Goal: Information Seeking & Learning: Learn about a topic

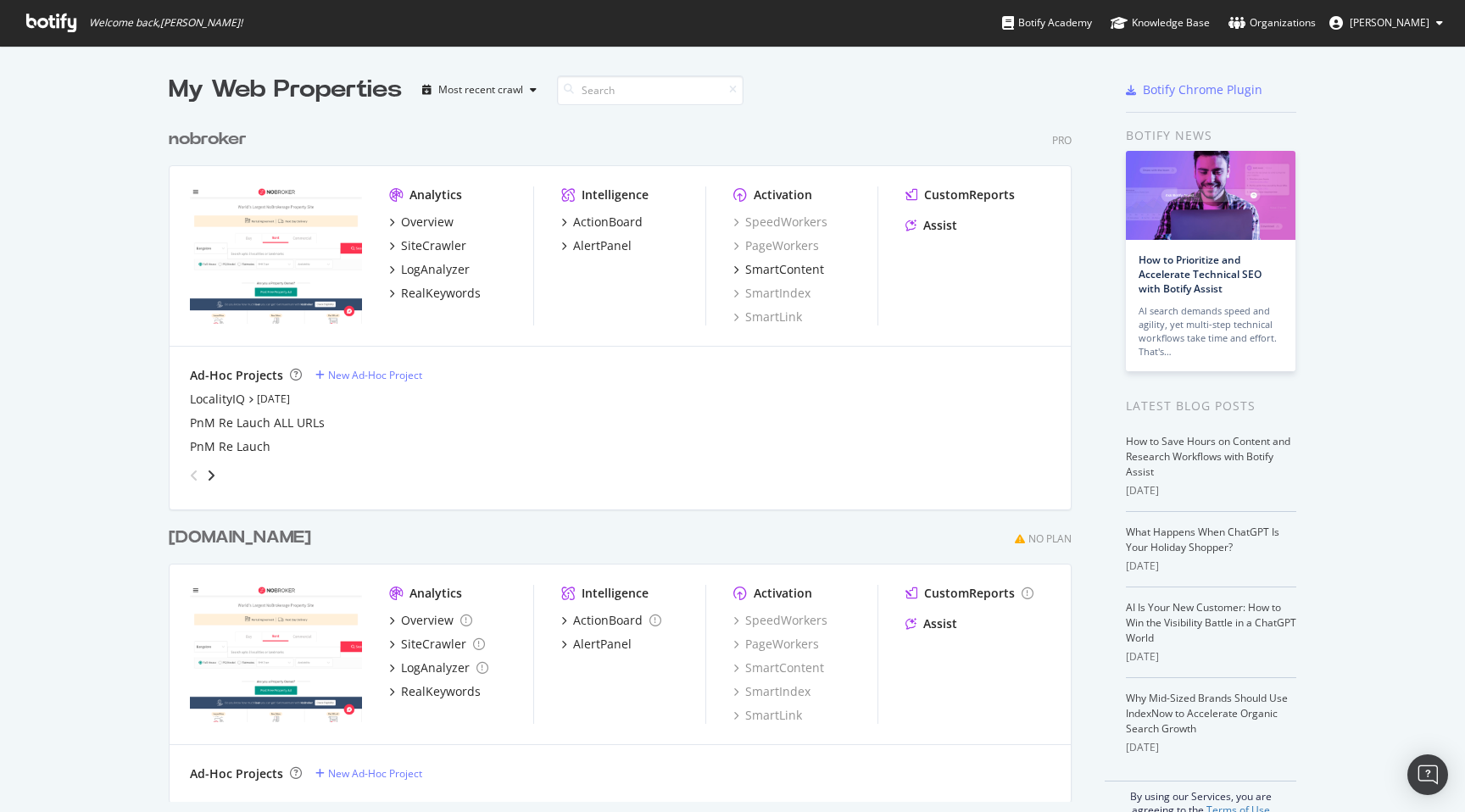
scroll to position [812, 1465]
click at [435, 244] on div "SiteCrawler" at bounding box center [434, 246] width 66 height 17
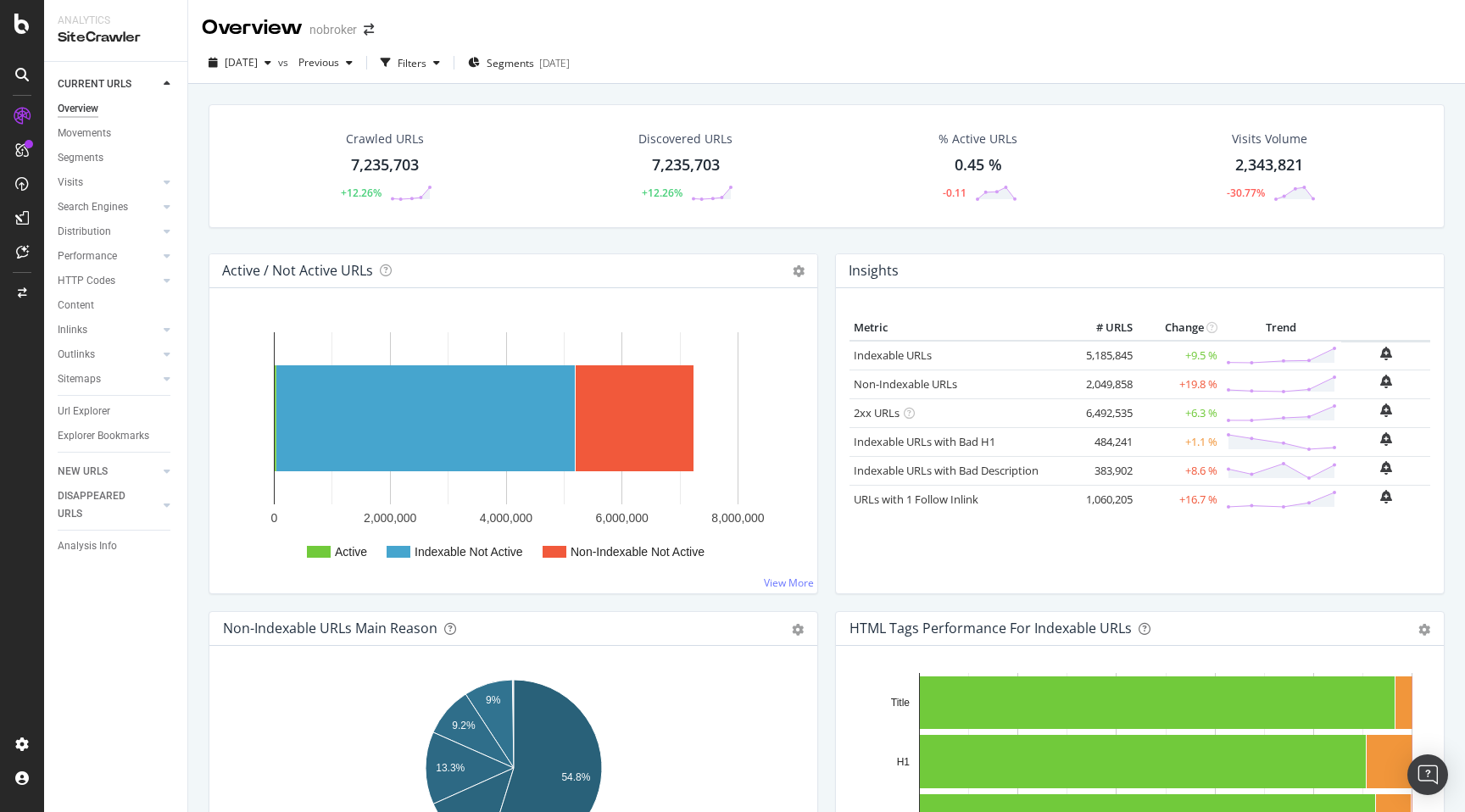
click at [200, 366] on div "Active / Not Active URLs Chart (by Value) Chart (by Percentage) Table Expand Ex…" at bounding box center [514, 432] width 626 height 357
click at [427, 67] on div "Filters" at bounding box center [413, 63] width 29 height 14
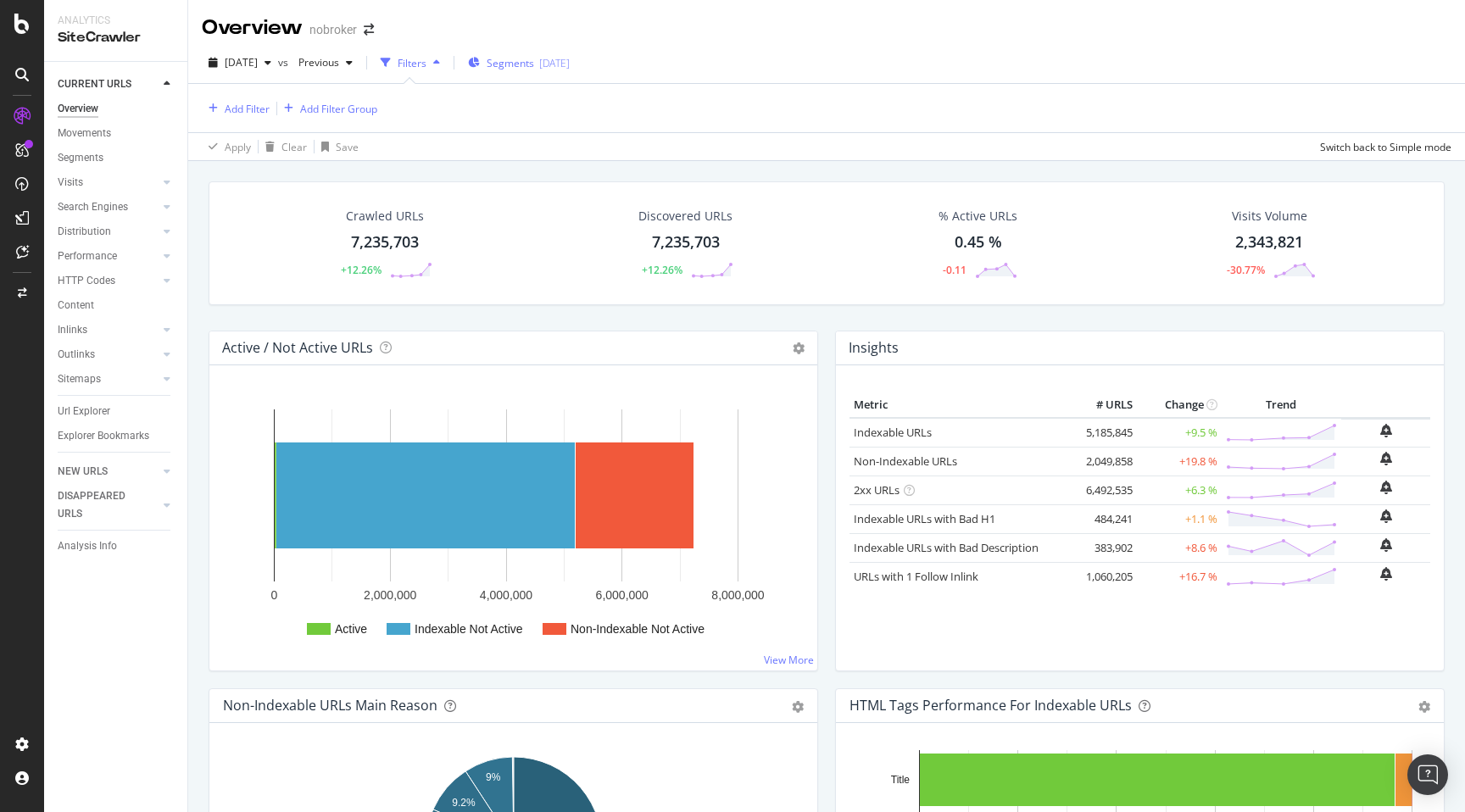
click at [534, 60] on span "Segments" at bounding box center [510, 63] width 47 height 14
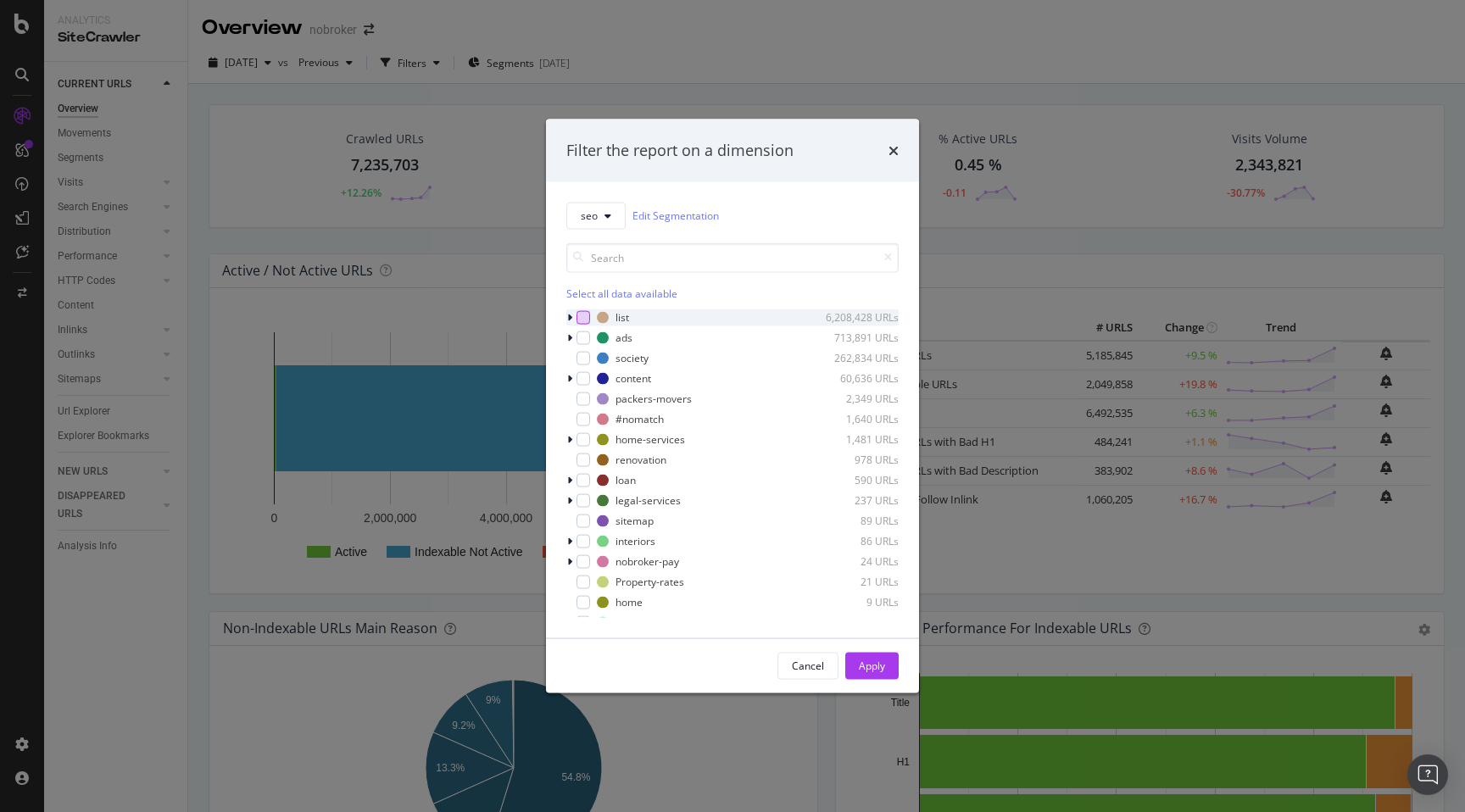
click at [580, 322] on div "modal" at bounding box center [583, 317] width 13 height 13
click at [880, 666] on div "Apply" at bounding box center [871, 666] width 26 height 14
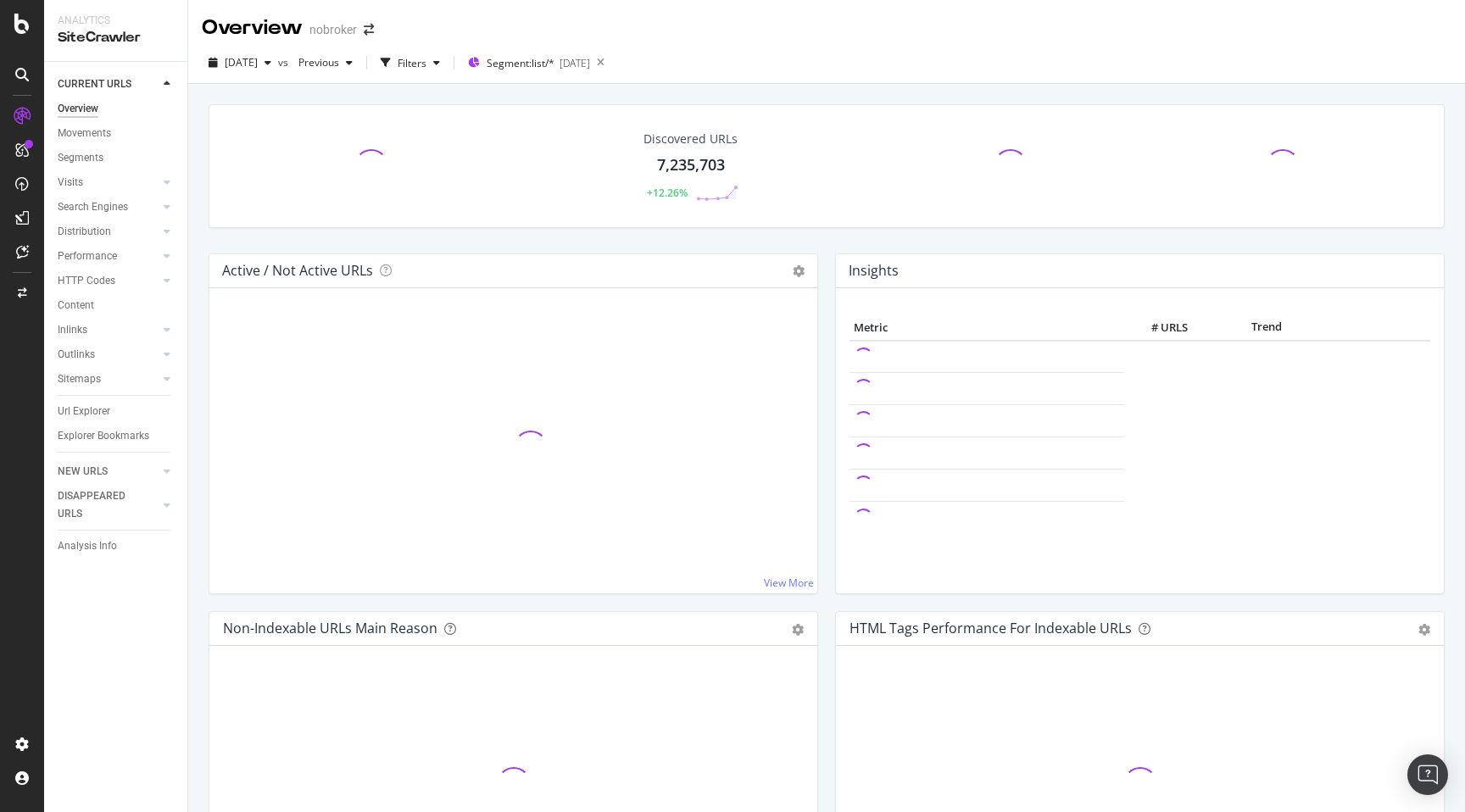
click at [194, 334] on div "Discovered URLs 7,235,703 +12.26% Active / Not Active URLs Chart (by Value) Cha…" at bounding box center [826, 489] width 1277 height 812
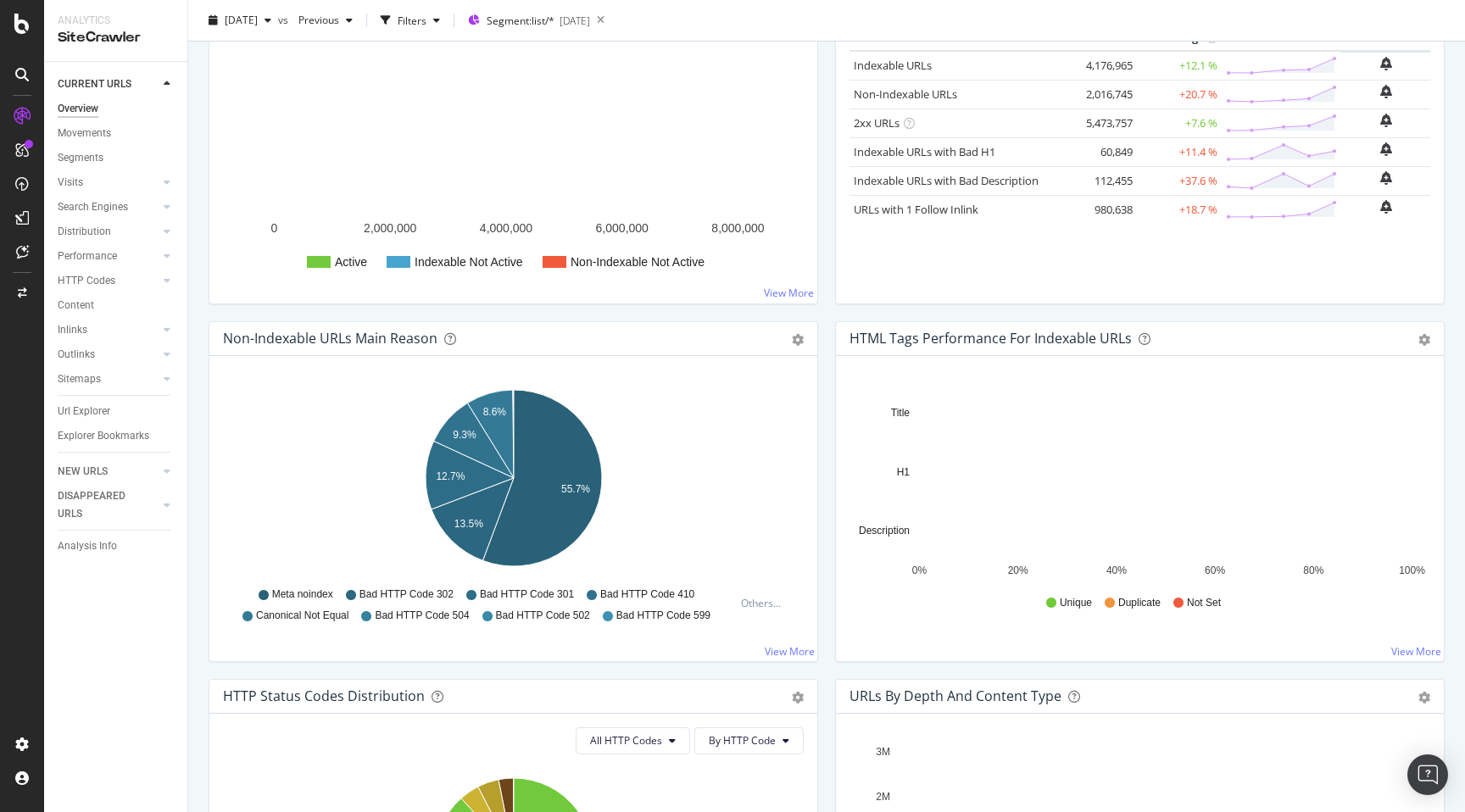
scroll to position [361, 0]
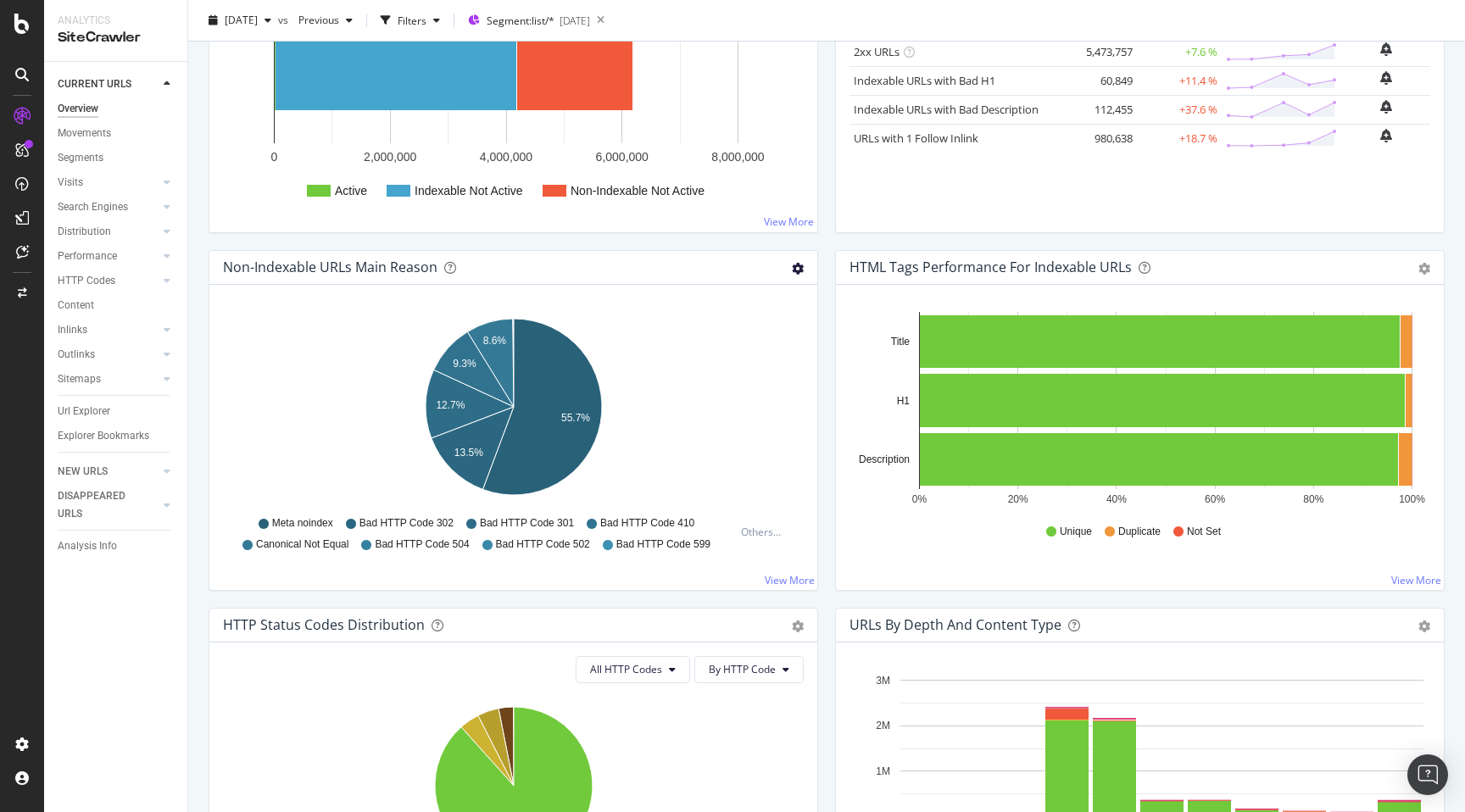
click at [803, 264] on icon "gear" at bounding box center [798, 269] width 12 height 12
click at [724, 328] on span "Table" at bounding box center [739, 332] width 154 height 23
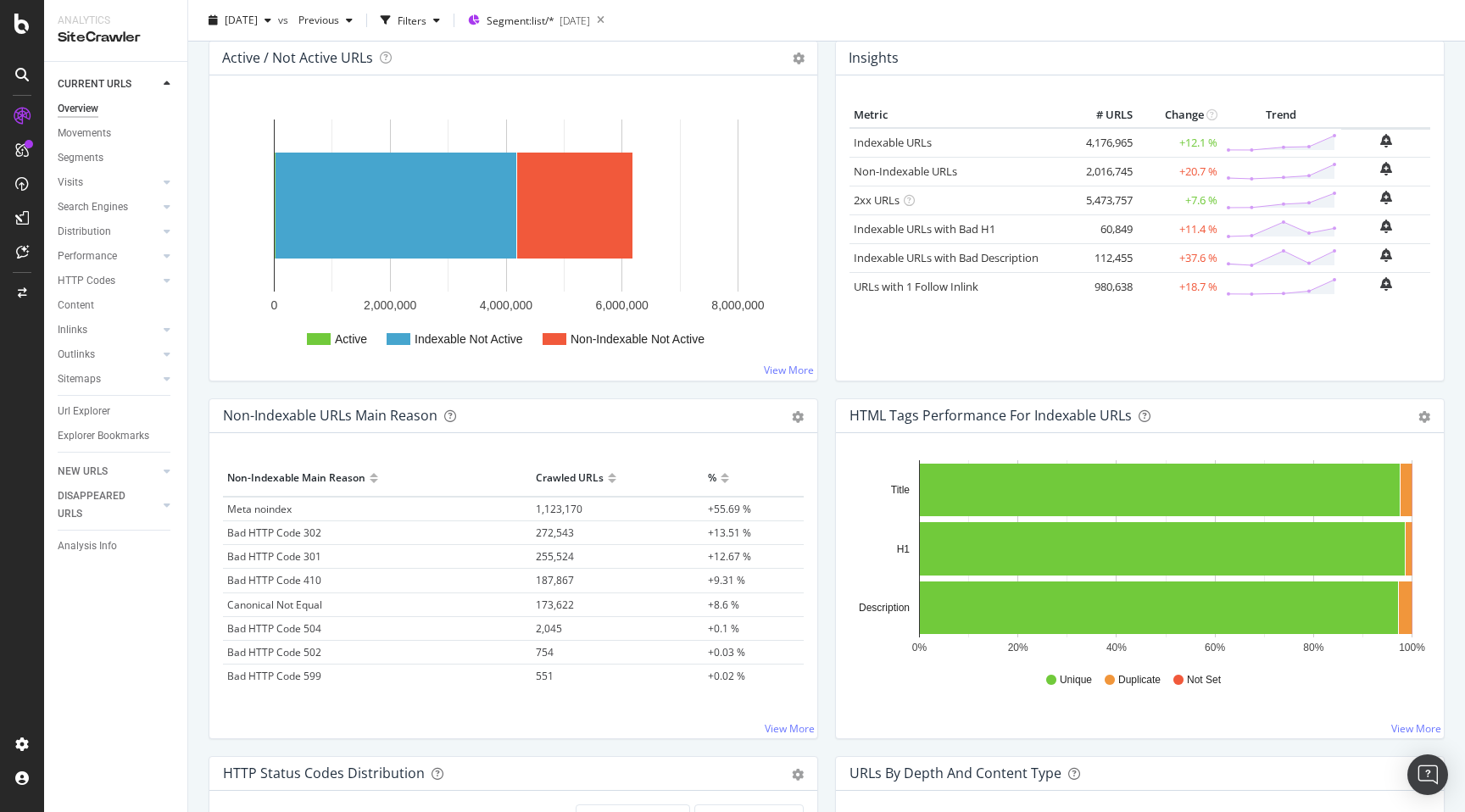
scroll to position [0, 0]
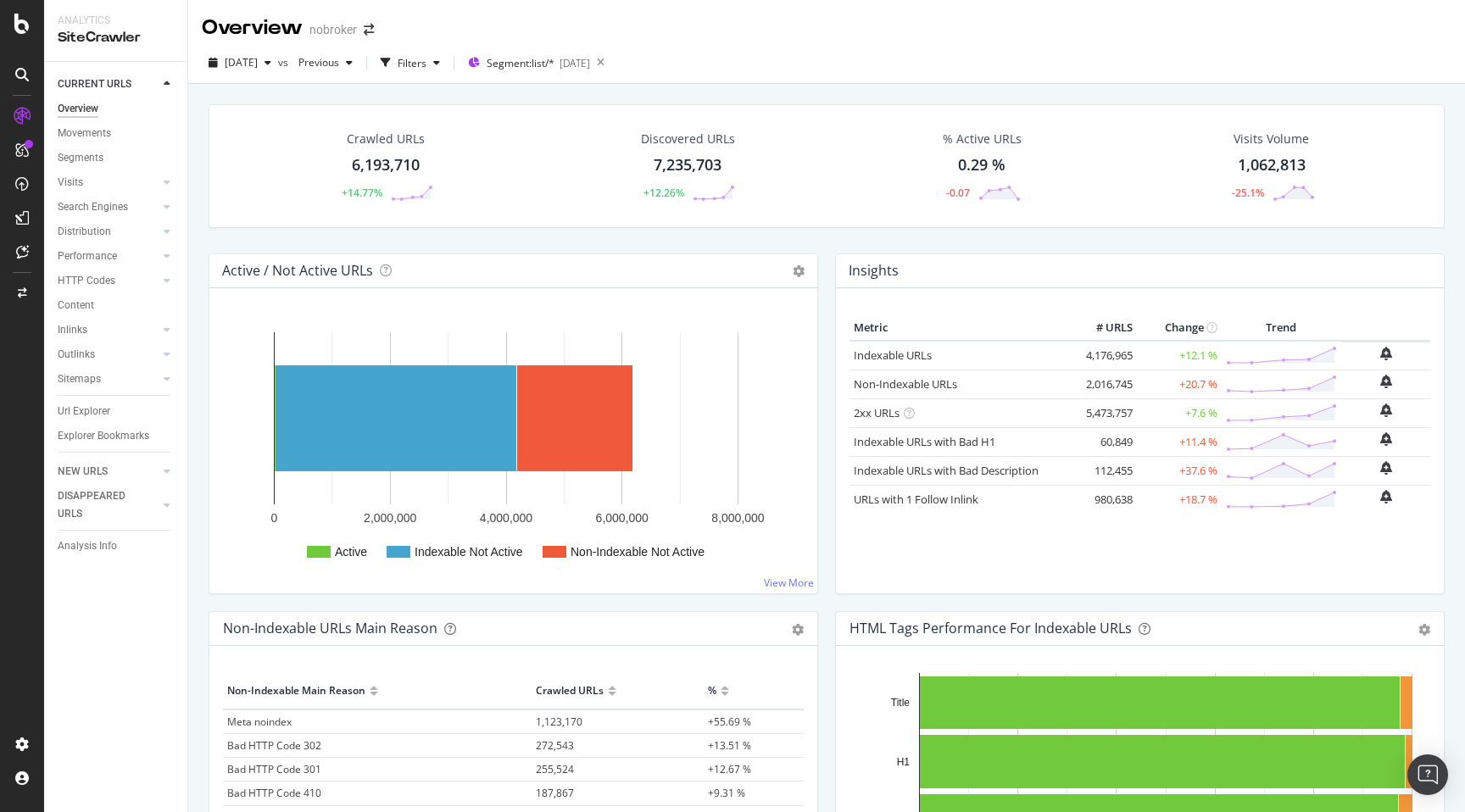
click at [195, 300] on div "Crawled URLs 6,193,710 +14.77% Discovered URLs 7,235,703 +12.26% % Active URLs …" at bounding box center [826, 489] width 1277 height 812
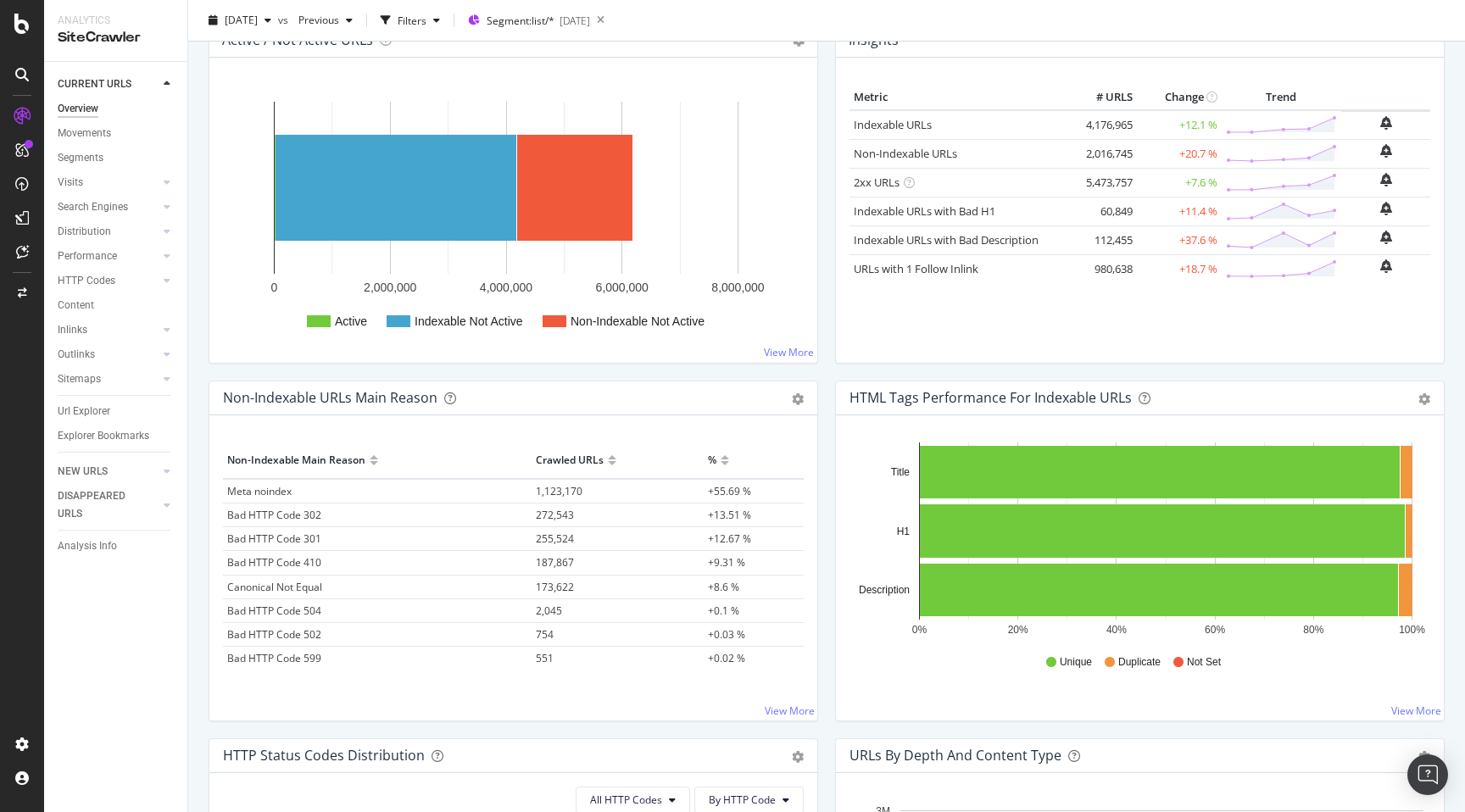
scroll to position [232, 0]
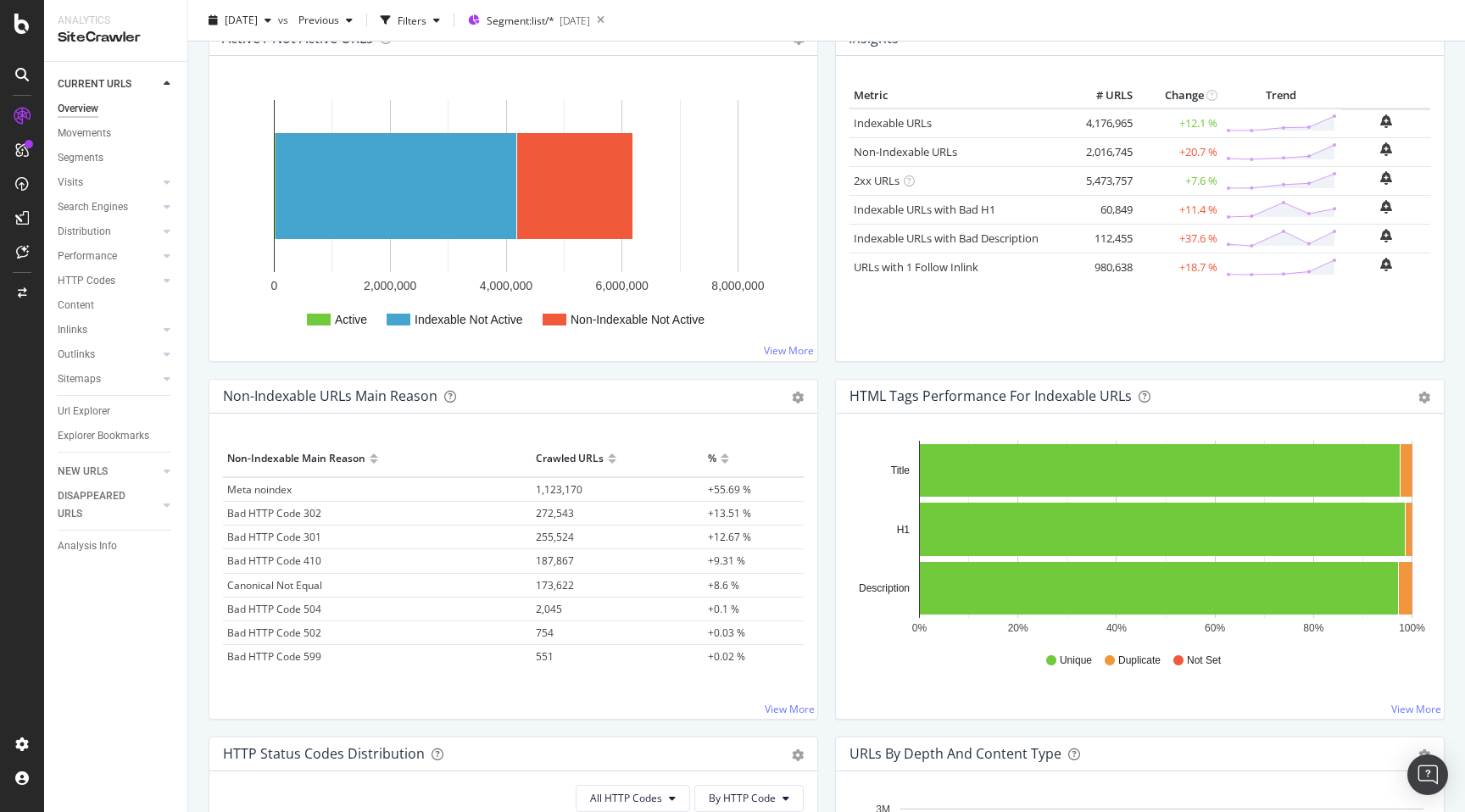
click at [828, 144] on div "Insights Metric # URLS Change Trend Indexable URLs 4,176,965 +12.1 % Non-Indexa…" at bounding box center [1140, 199] width 626 height 357
click at [827, 369] on div "Insights Metric # URLS Change Trend Indexable URLs 4,176,965 +12.1 % Non-Indexa…" at bounding box center [1140, 199] width 626 height 357
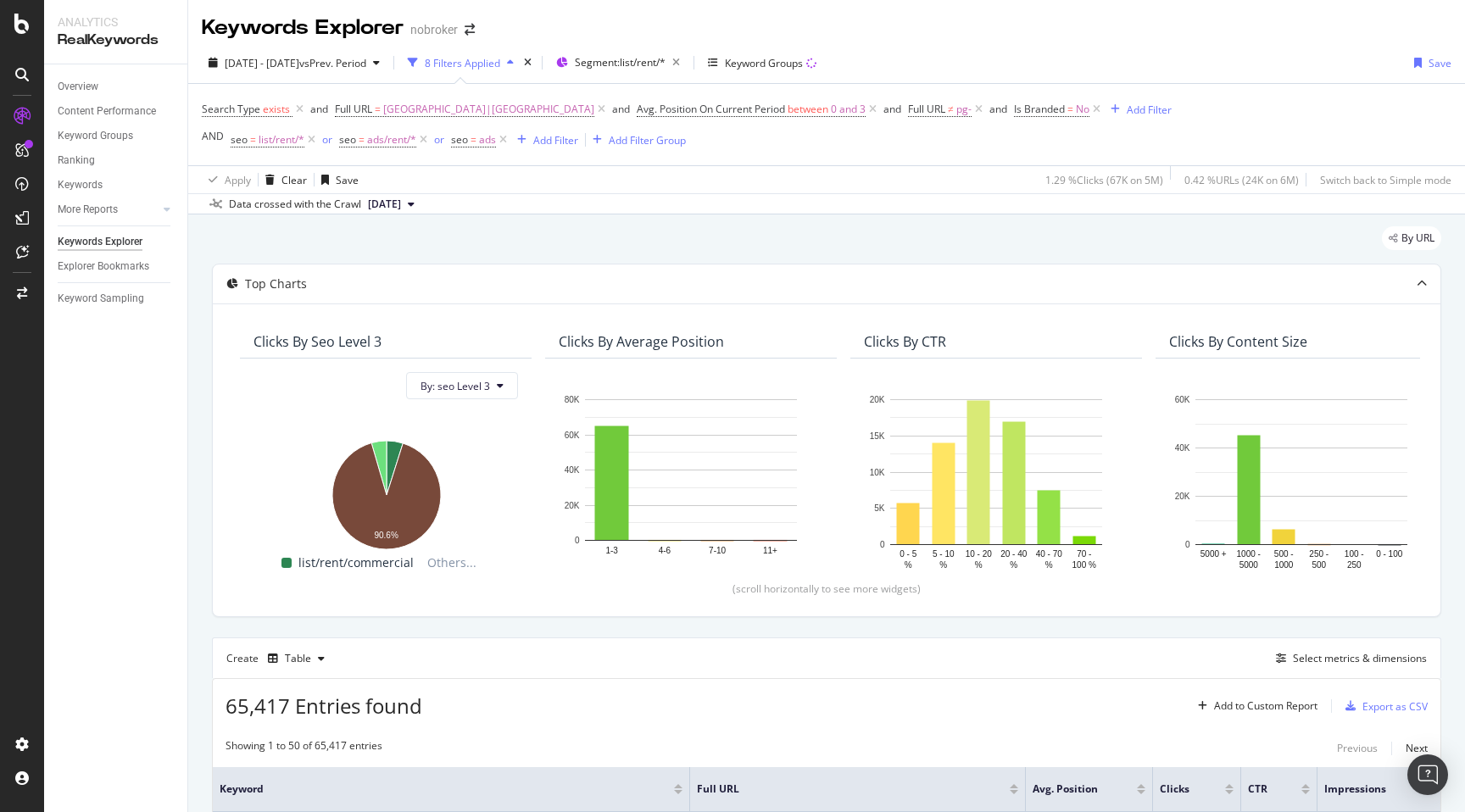
click at [803, 244] on div "By URL" at bounding box center [827, 245] width 1230 height 38
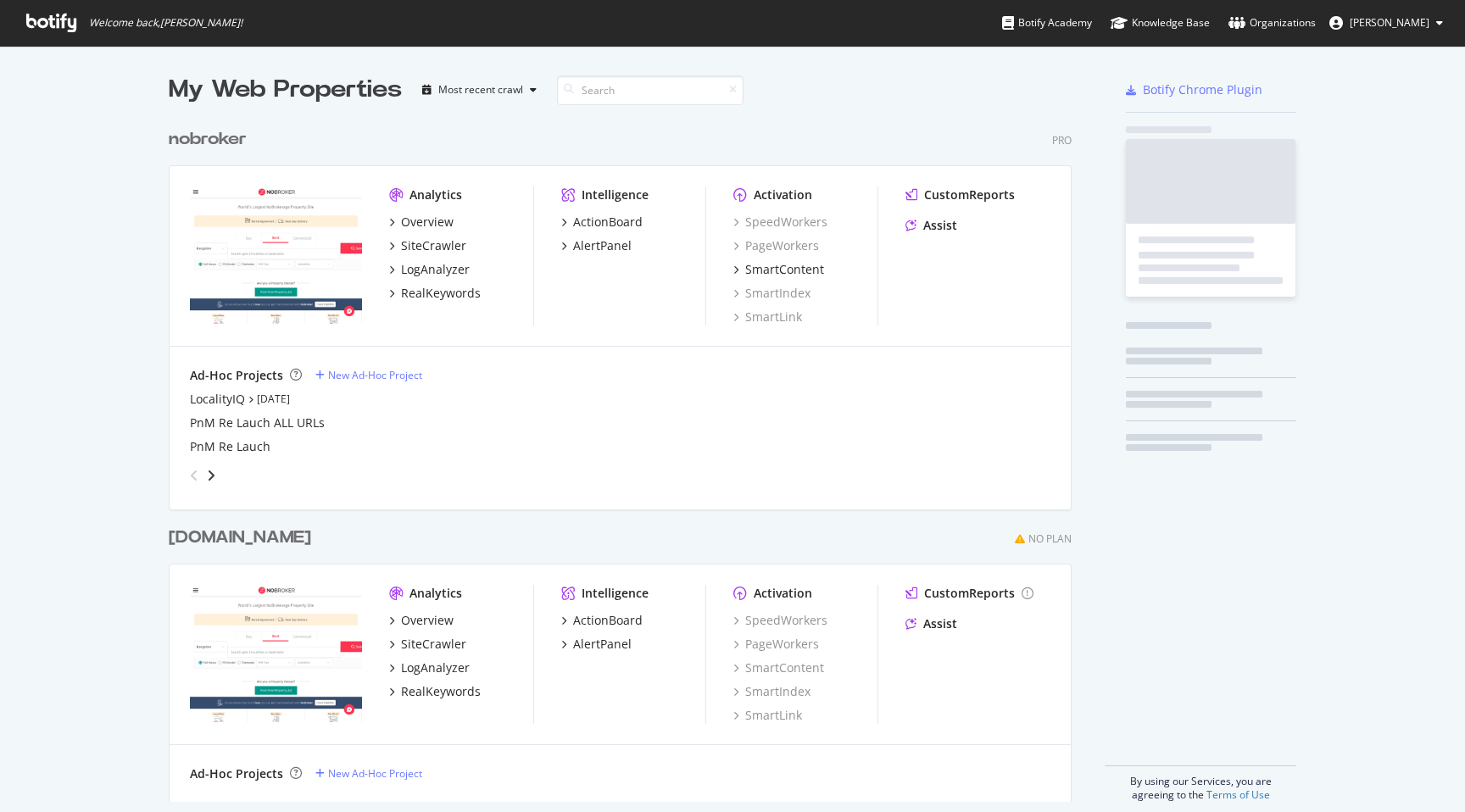
scroll to position [812, 1465]
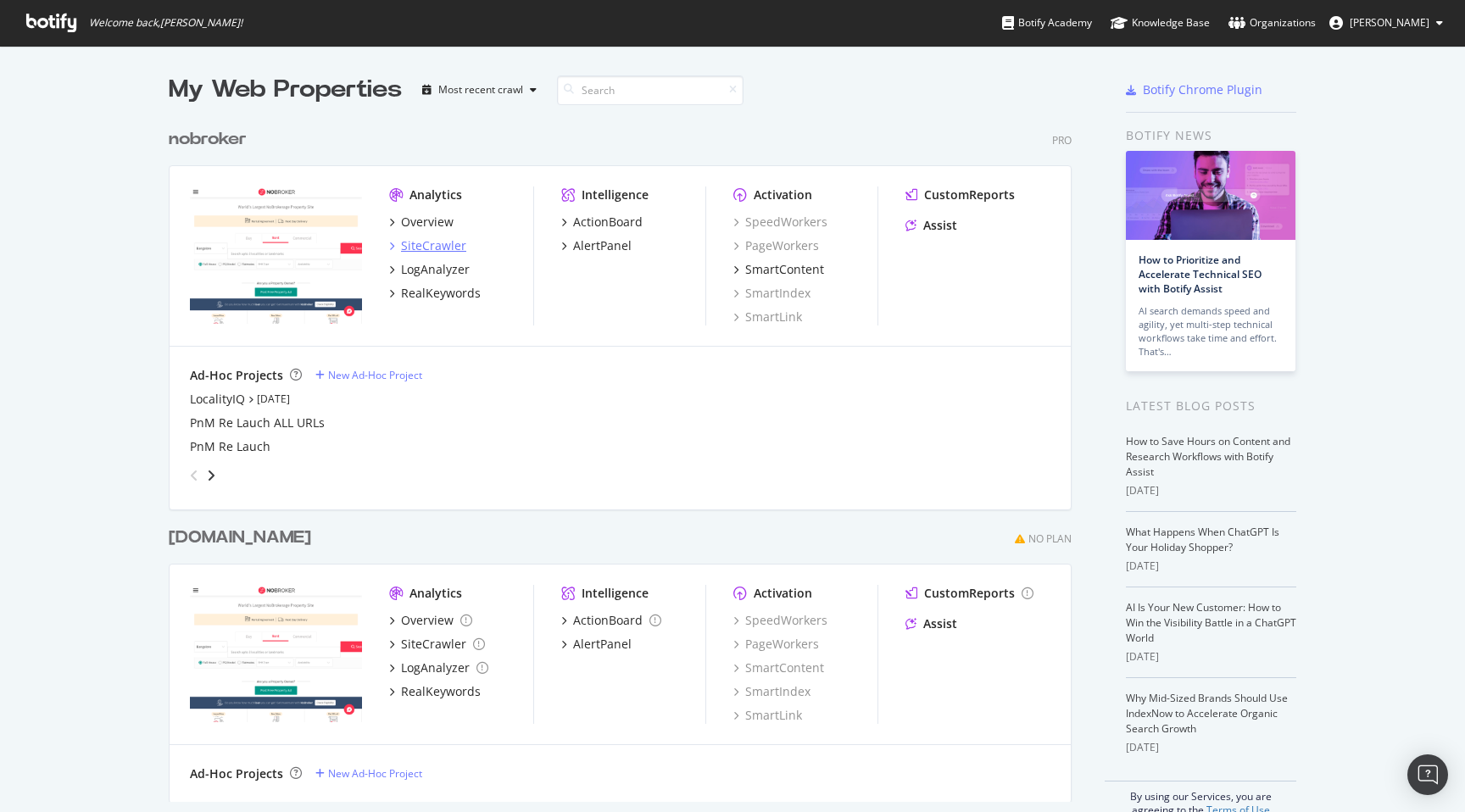
click at [447, 247] on div "SiteCrawler" at bounding box center [434, 246] width 66 height 17
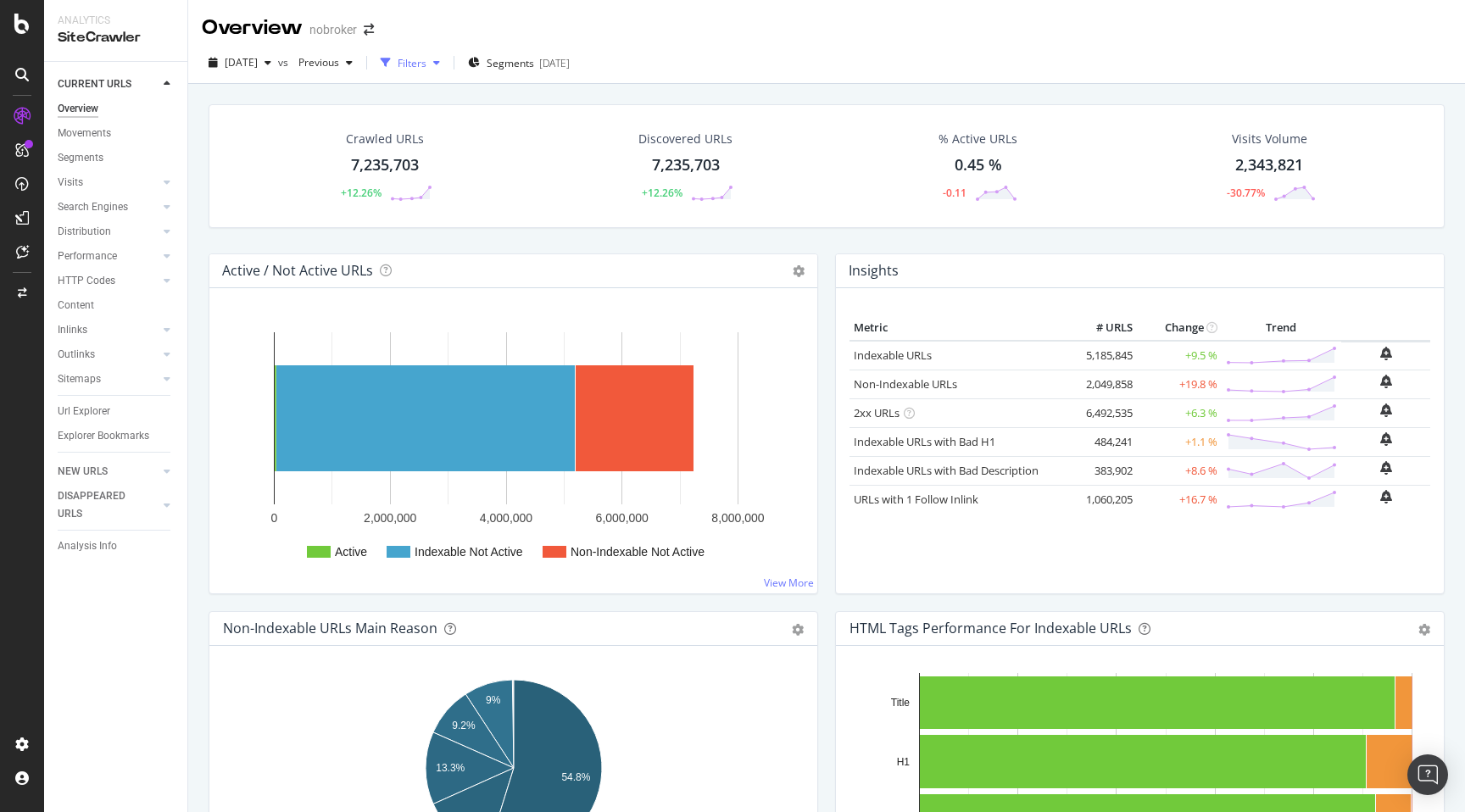
click at [447, 50] on div "Filters" at bounding box center [411, 63] width 73 height 25
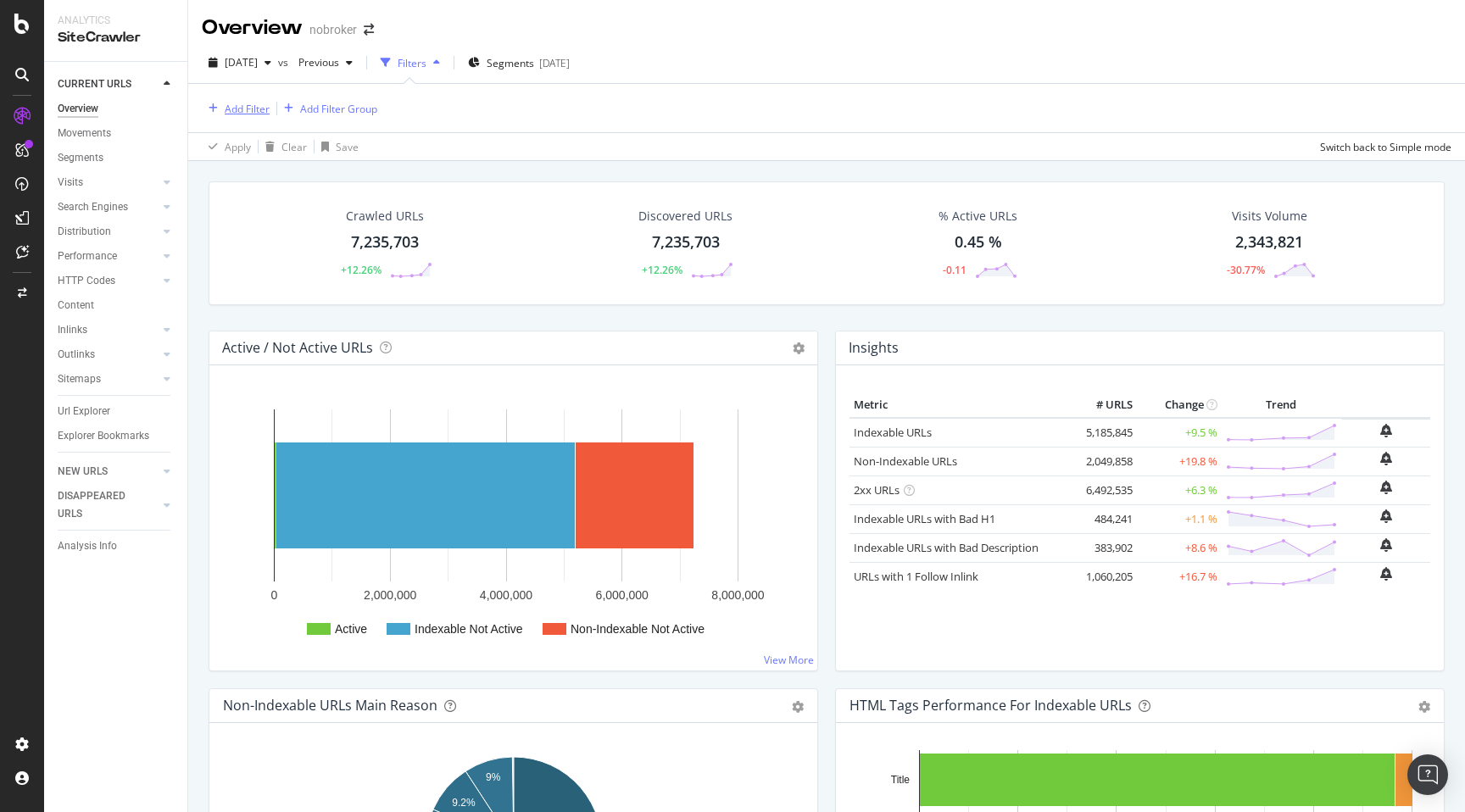
click at [243, 117] on div "Add Filter" at bounding box center [235, 108] width 67 height 18
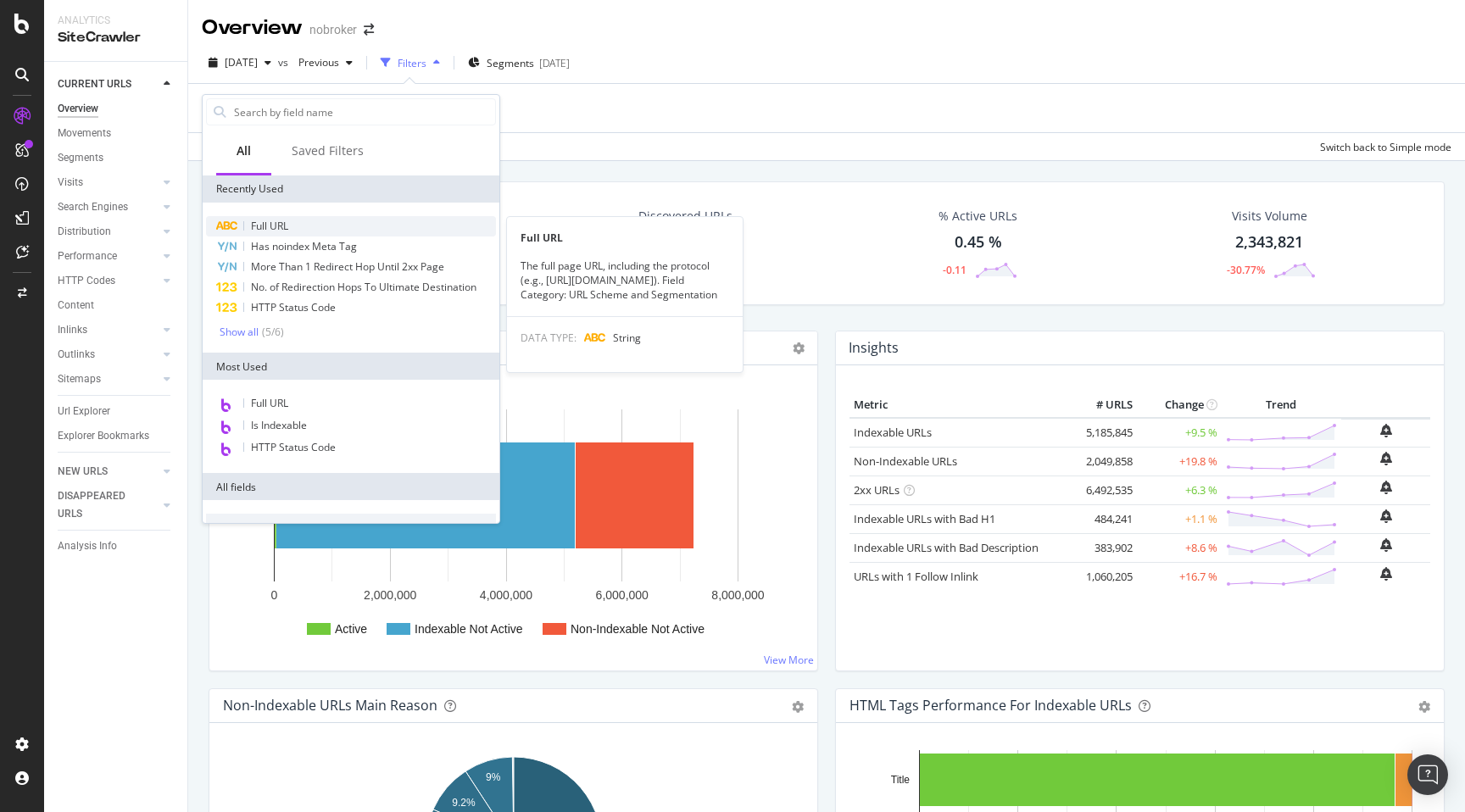
click at [274, 225] on span "Full URL" at bounding box center [269, 225] width 38 height 14
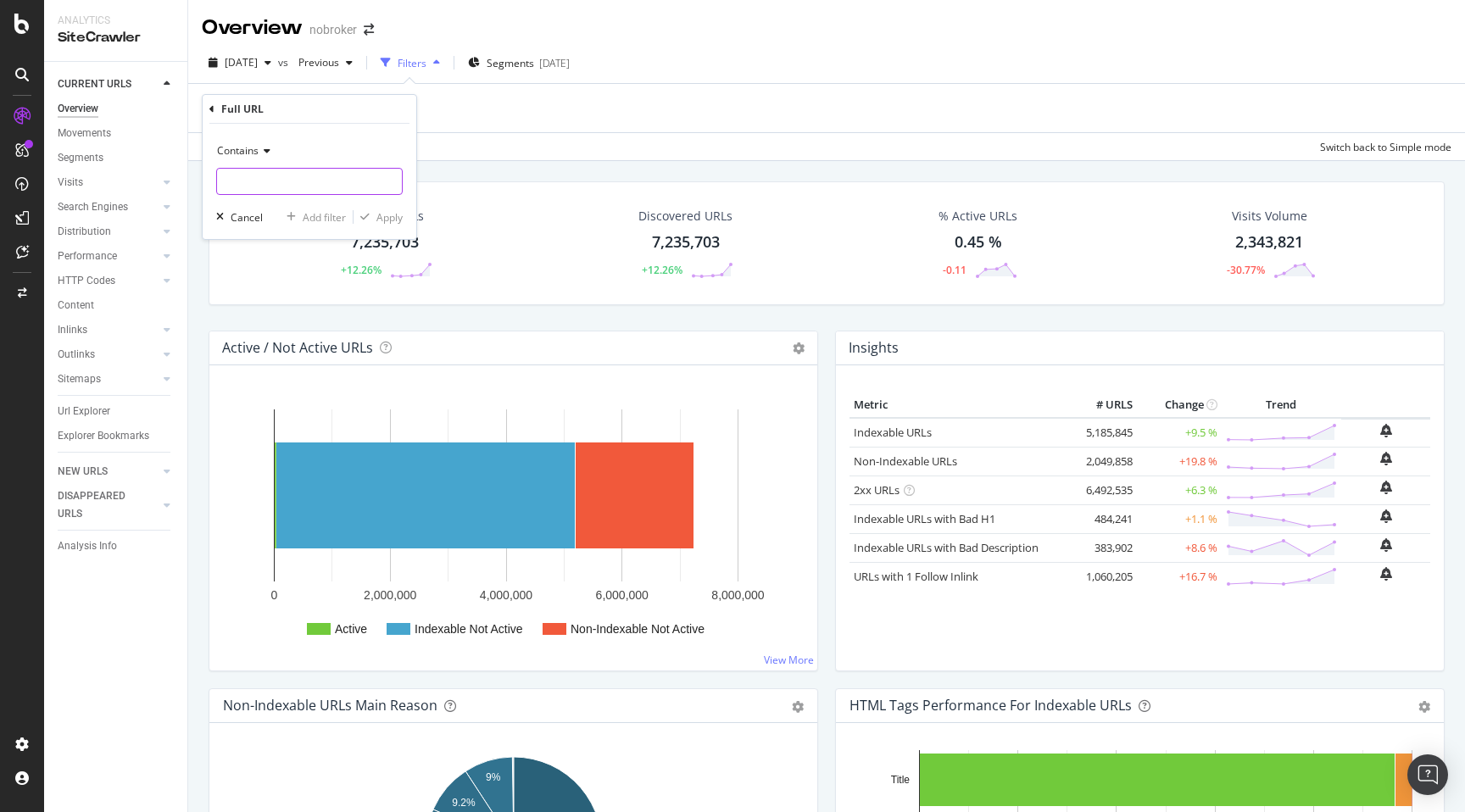
click at [271, 174] on input "text" at bounding box center [309, 181] width 185 height 27
type input "//"
click at [384, 219] on div "Apply" at bounding box center [389, 217] width 26 height 14
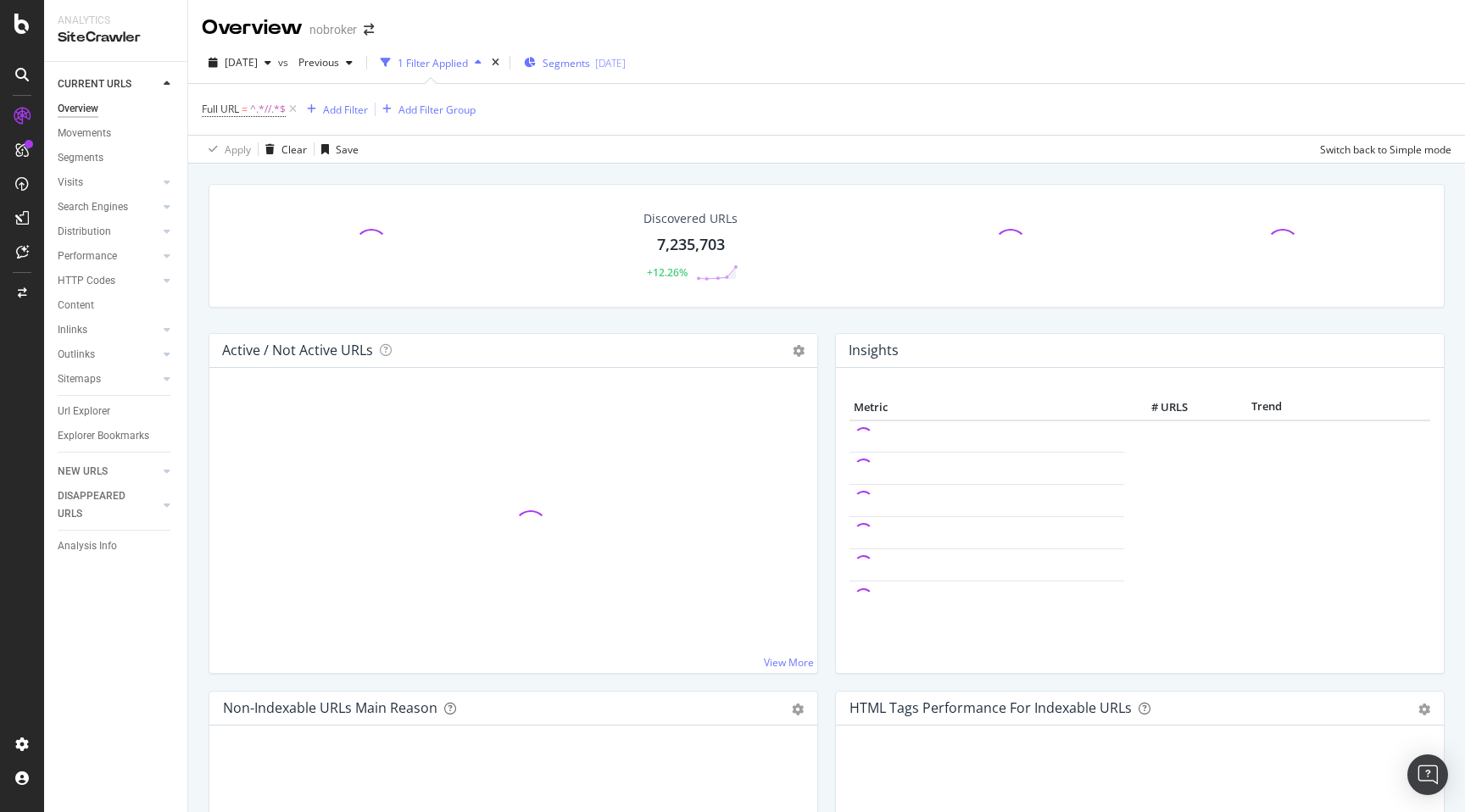
click at [577, 67] on span "Segments" at bounding box center [566, 63] width 47 height 14
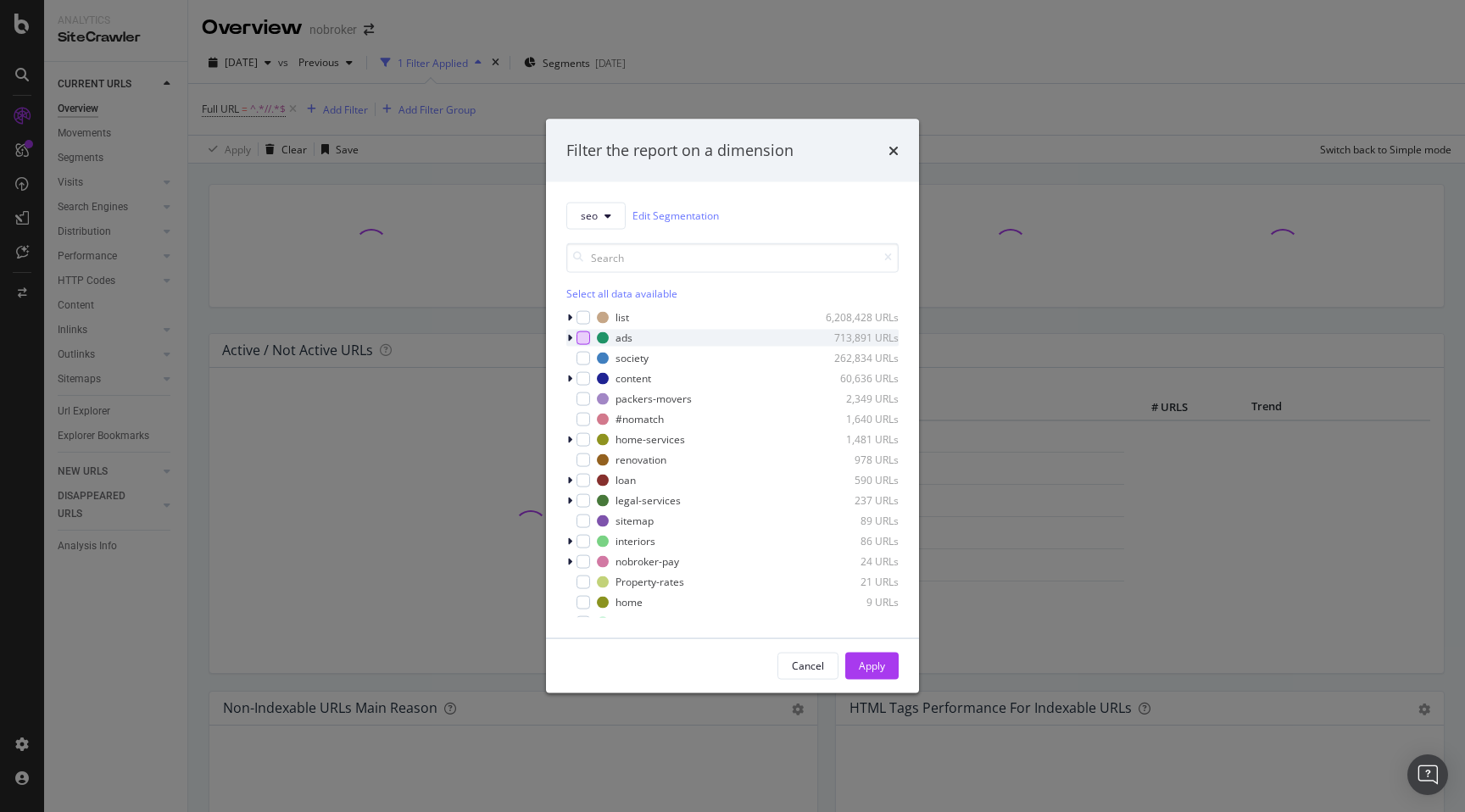
click at [585, 335] on div "modal" at bounding box center [583, 337] width 13 height 13
click at [872, 660] on div "Apply" at bounding box center [871, 666] width 26 height 14
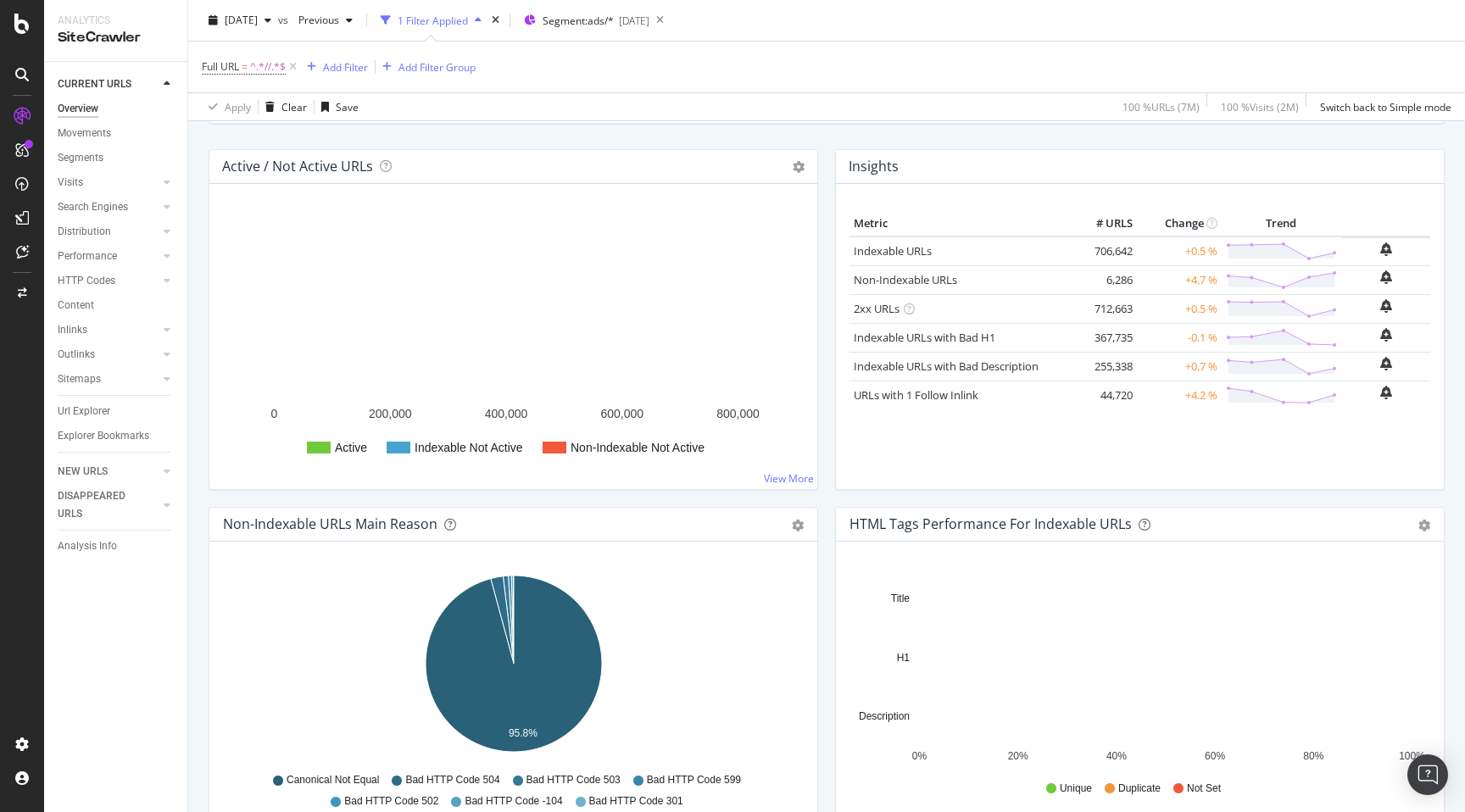
scroll to position [92, 0]
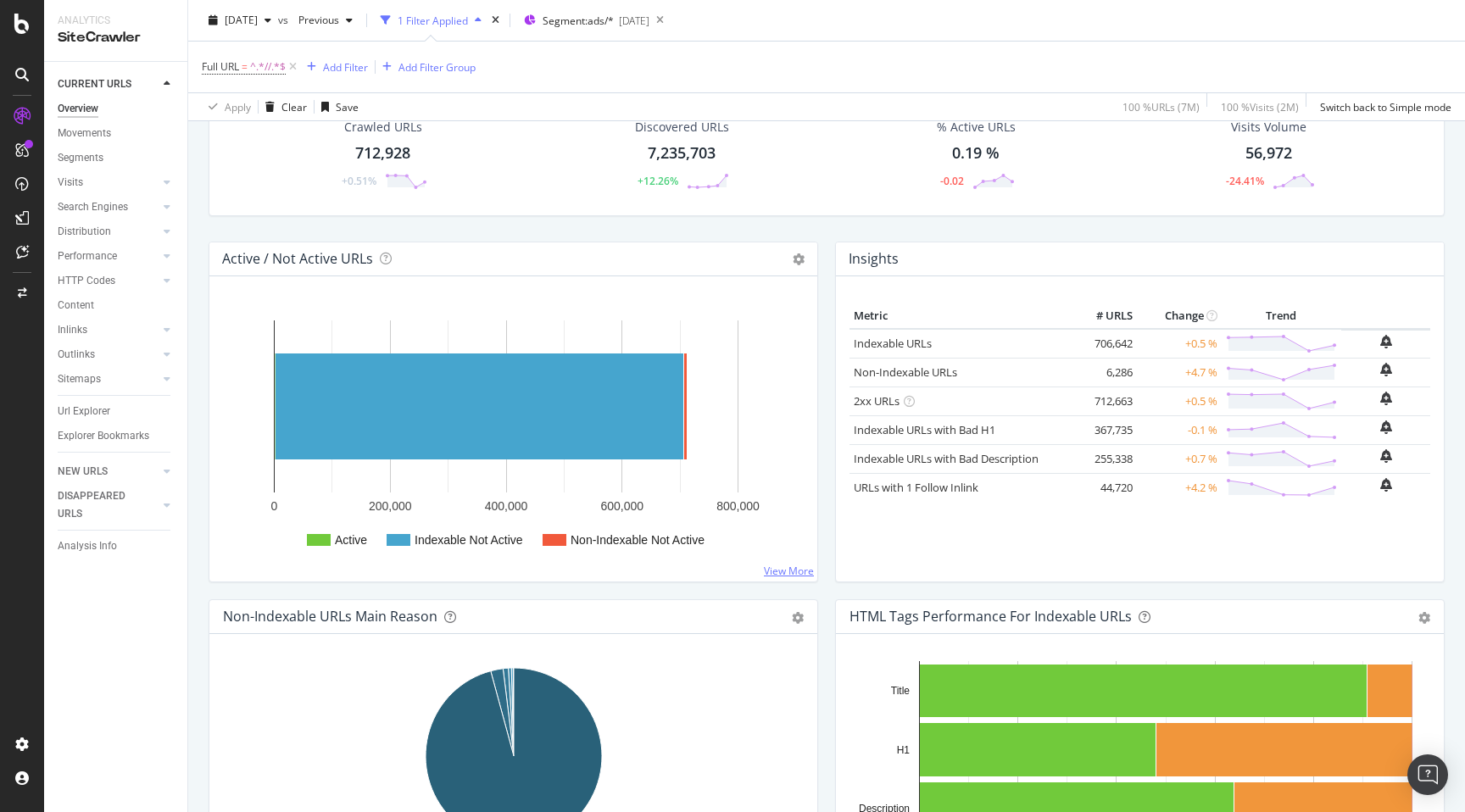
click at [802, 573] on link "View More" at bounding box center [789, 570] width 50 height 14
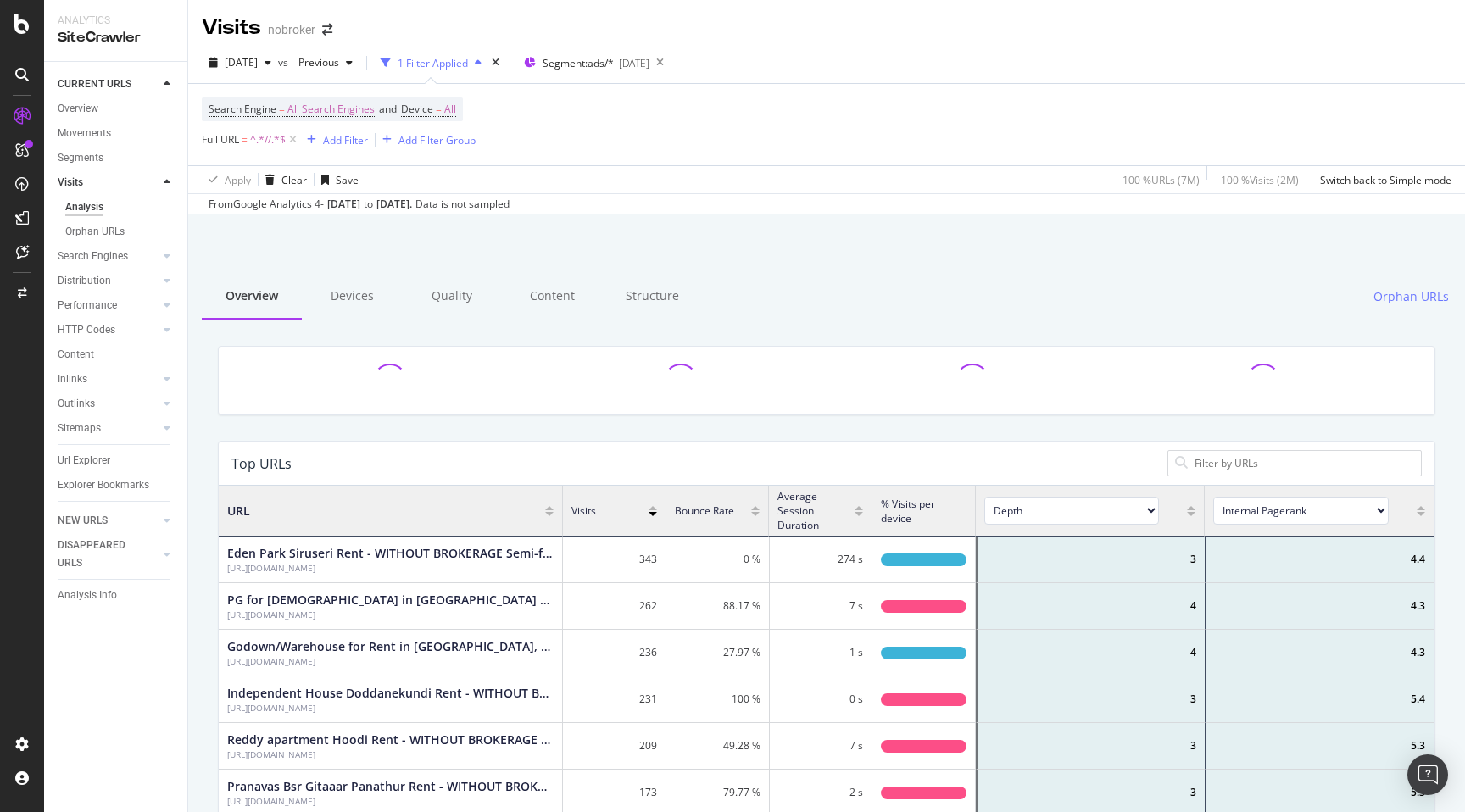
click at [272, 146] on span "^.*//.*$" at bounding box center [268, 140] width 36 height 24
click at [228, 210] on input "//" at bounding box center [297, 211] width 160 height 27
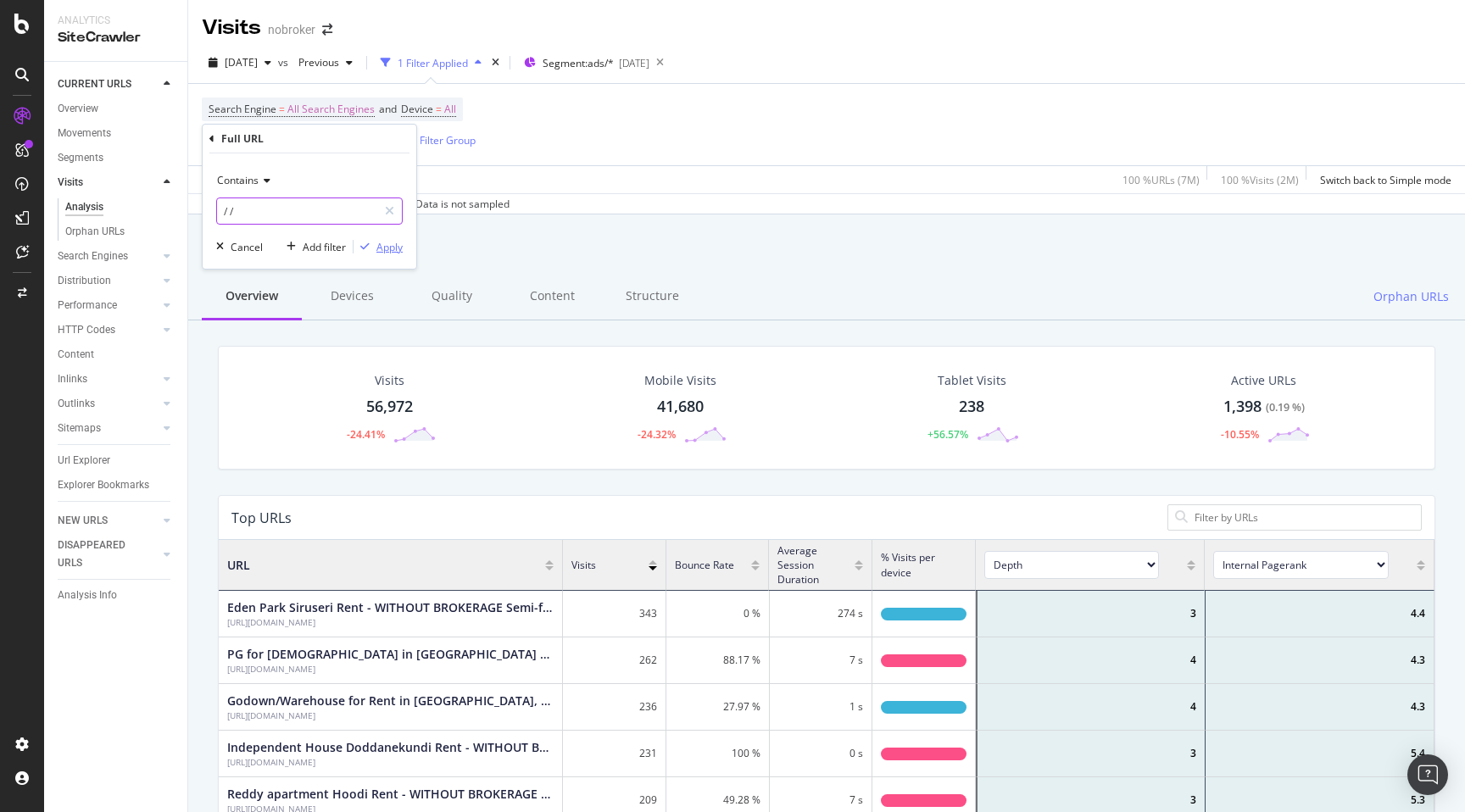
type input "/ /"
click at [396, 248] on div "Apply" at bounding box center [389, 247] width 26 height 14
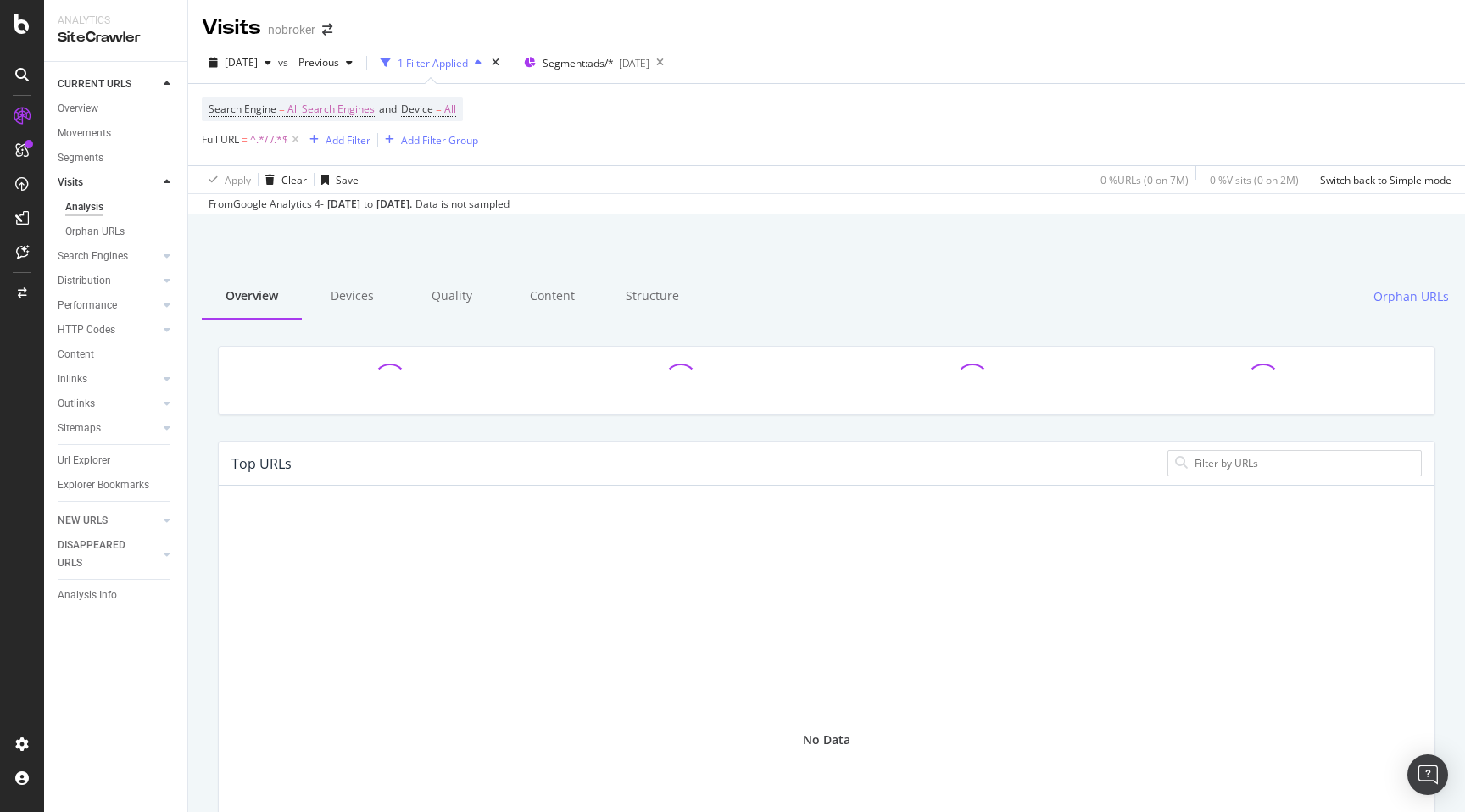
scroll to position [509, 1216]
click at [270, 144] on span "^.*/ /.*$" at bounding box center [270, 140] width 39 height 24
click at [251, 207] on input "/ /" at bounding box center [297, 211] width 160 height 27
type input "/buy/"
click at [393, 251] on div "Apply" at bounding box center [389, 247] width 26 height 14
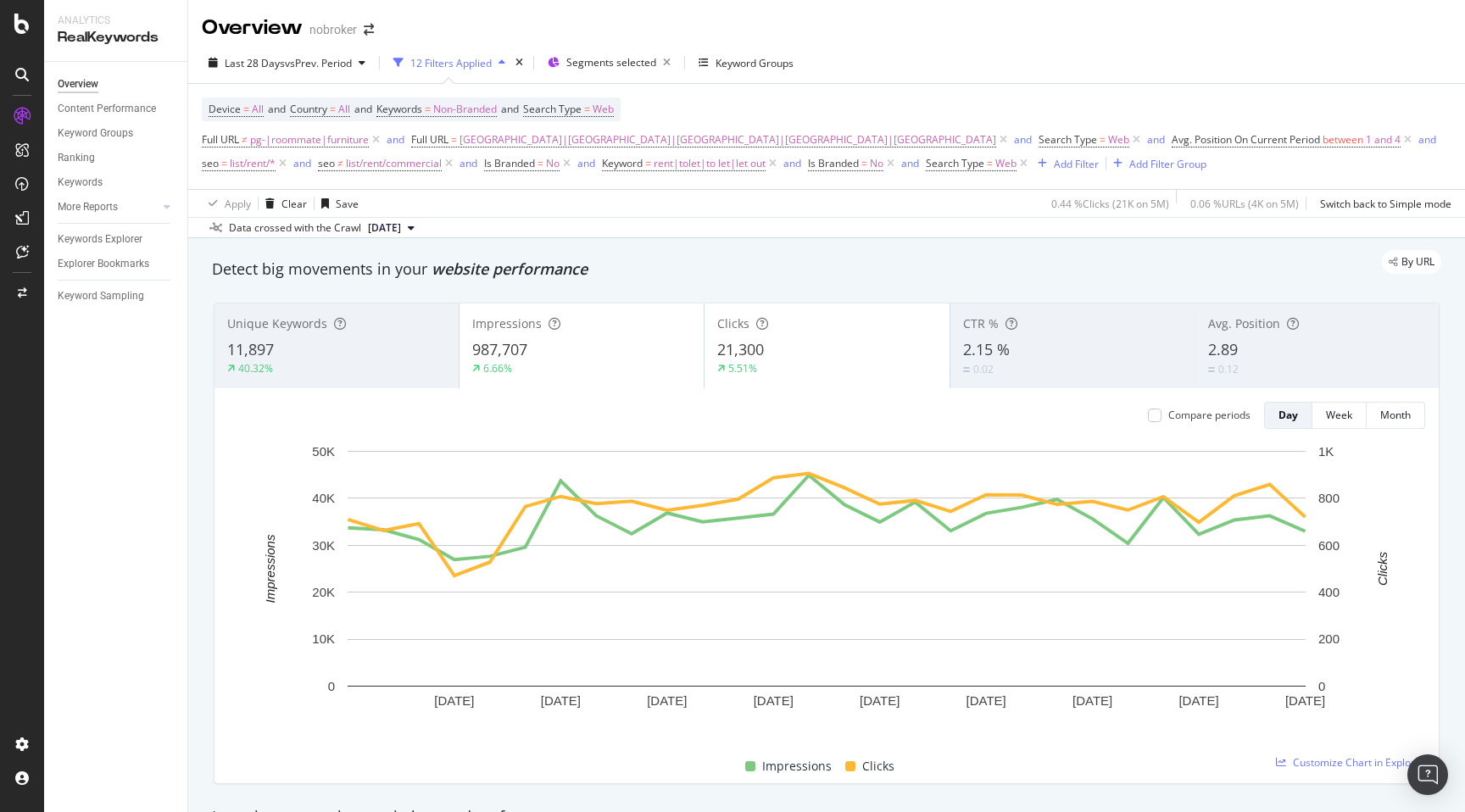
click at [811, 278] on div "Detect big movements in your website performance" at bounding box center [827, 269] width 1230 height 22
click at [203, 459] on div "Unique Keywords 11,897 40.32% Impressions 987,707 6.66% Clicks 21,300 5.51% CTR…" at bounding box center [826, 543] width 1246 height 509
